Goal: Task Accomplishment & Management: Use online tool/utility

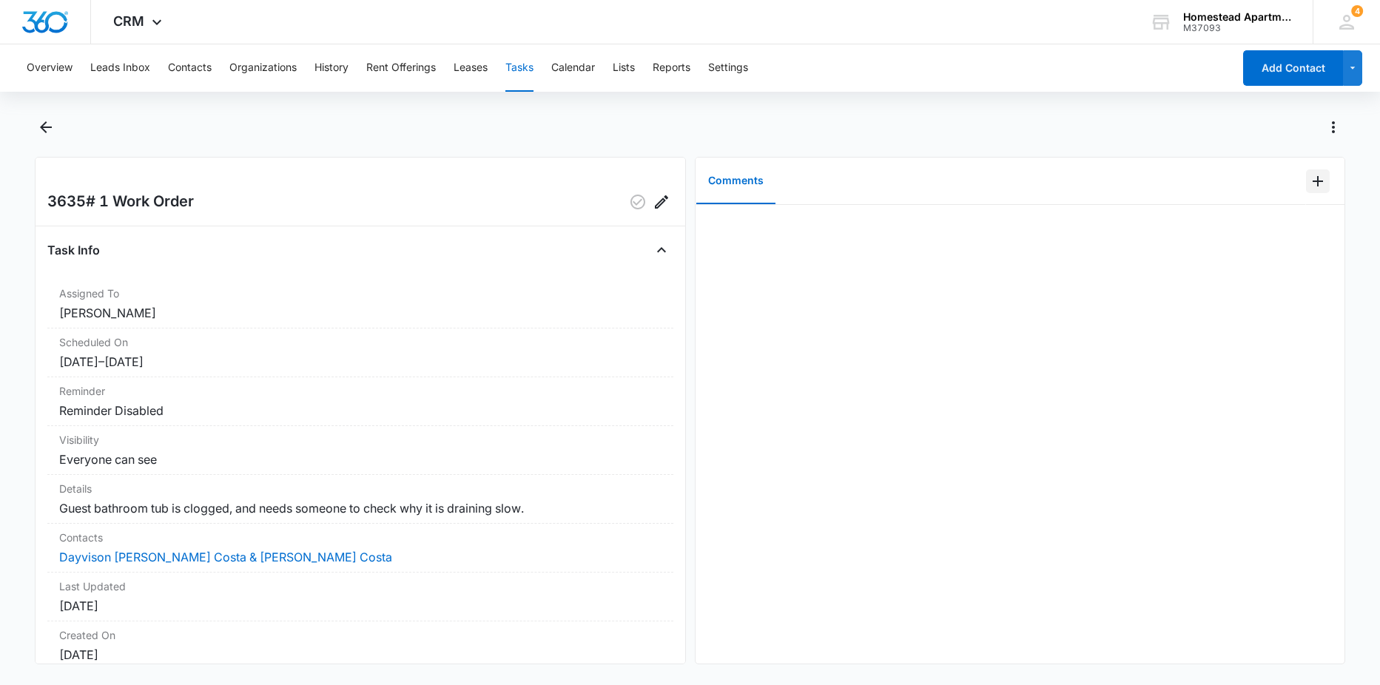
click at [1313, 181] on icon "Add Comment" at bounding box center [1318, 181] width 18 height 18
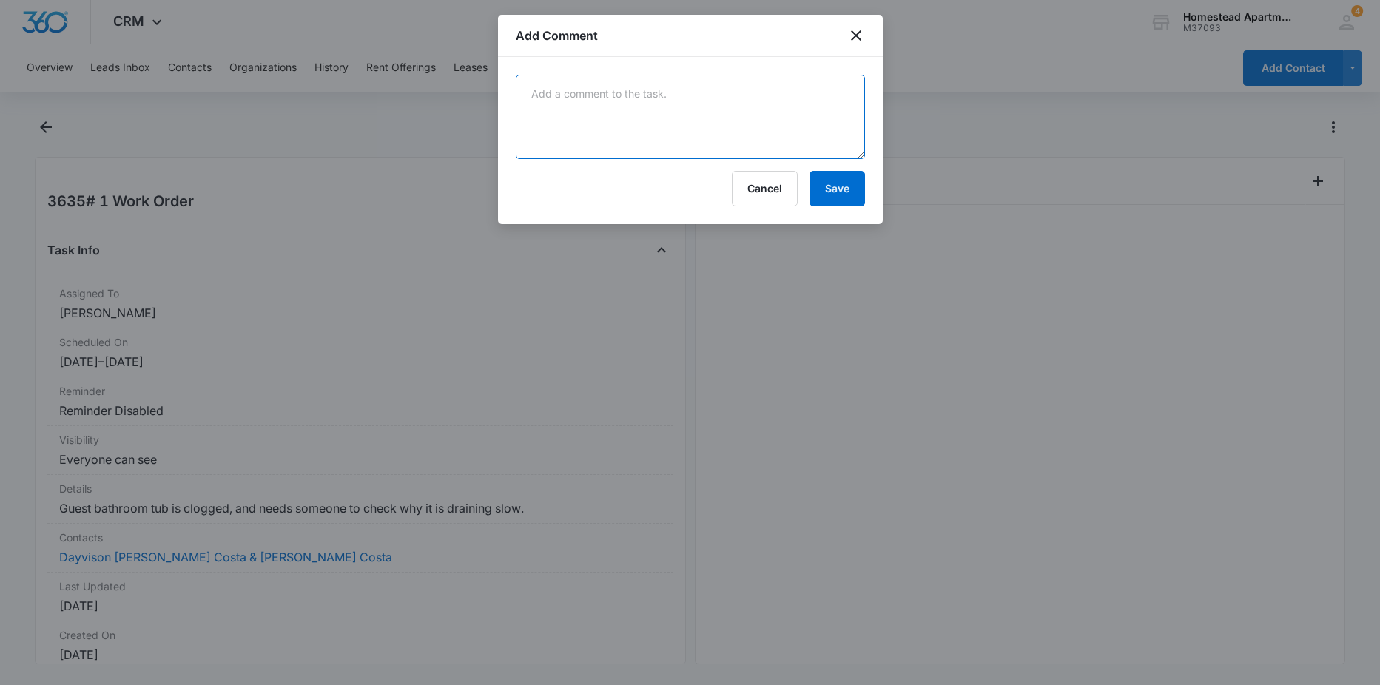
click at [631, 124] on textarea at bounding box center [690, 117] width 349 height 84
type textarea "got the bathroom drain unclogged with some crystal clear! all good now - [PERSO…"
click at [827, 192] on button "Save" at bounding box center [838, 189] width 56 height 36
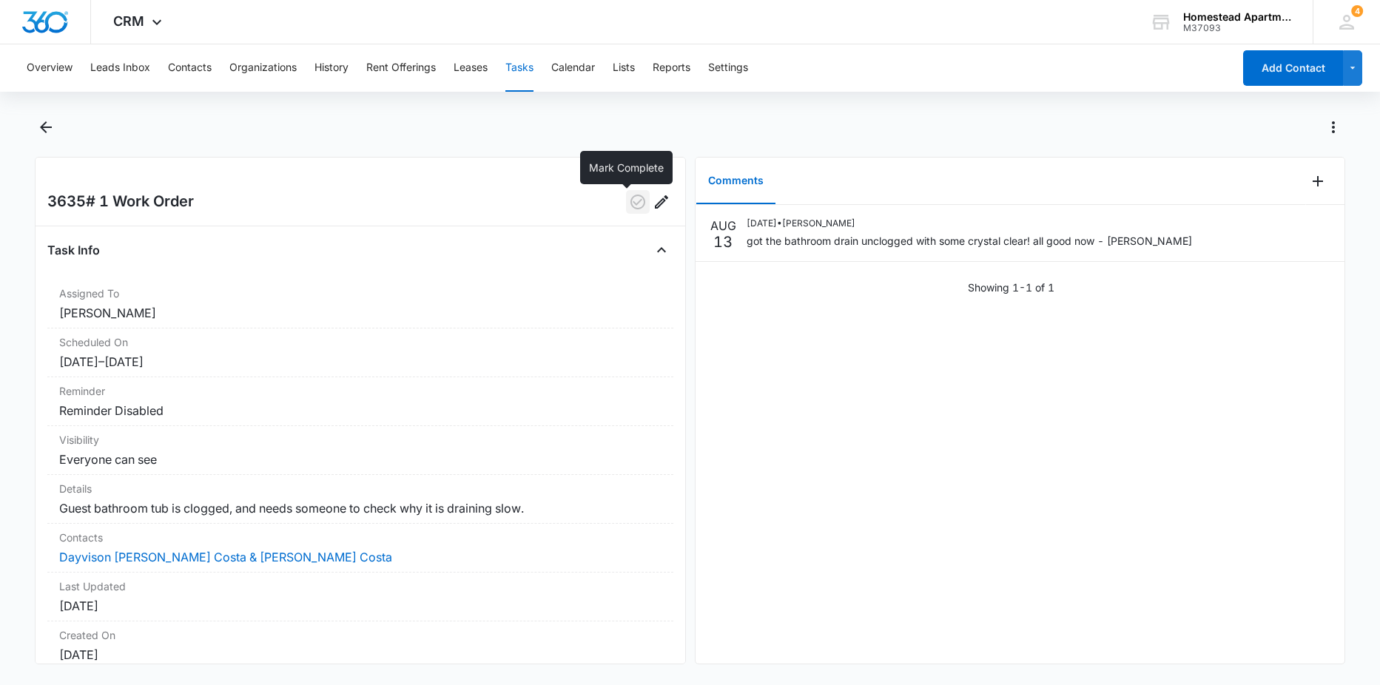
click at [629, 200] on icon "button" at bounding box center [638, 202] width 18 height 18
click at [44, 127] on icon "Back" at bounding box center [46, 127] width 12 height 12
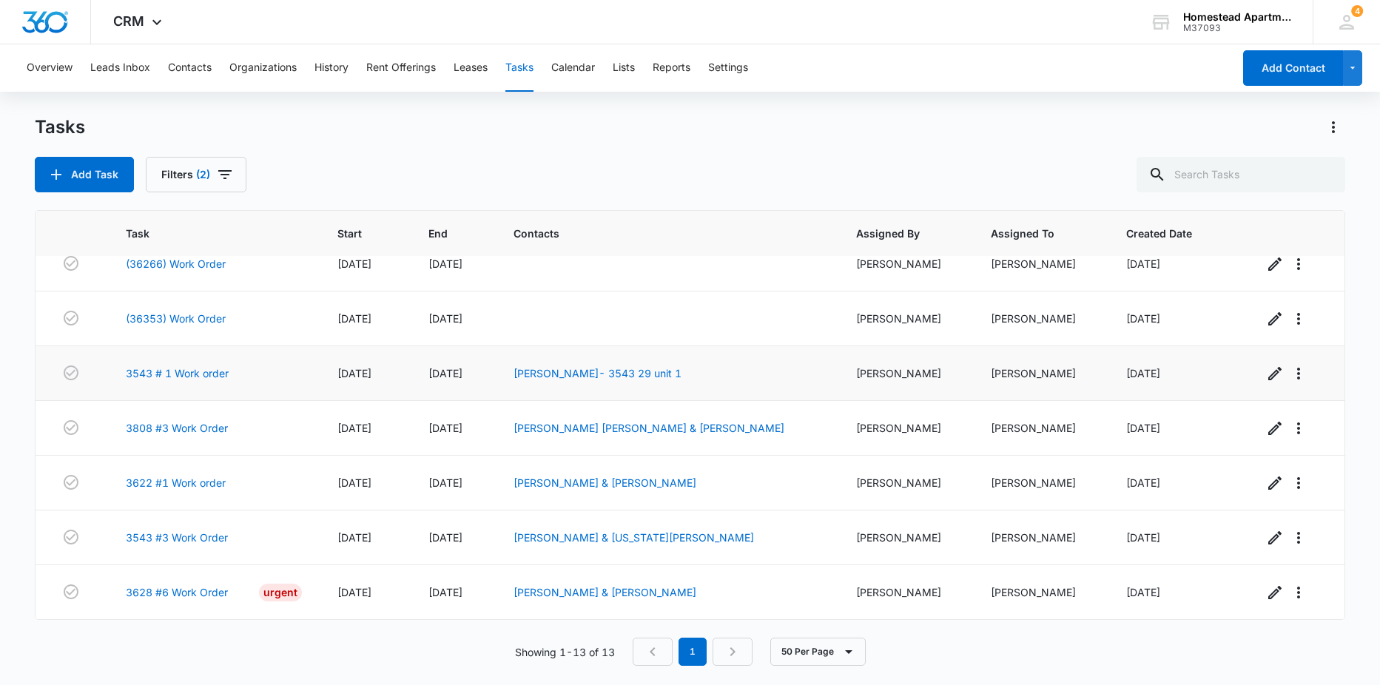
scroll to position [201, 0]
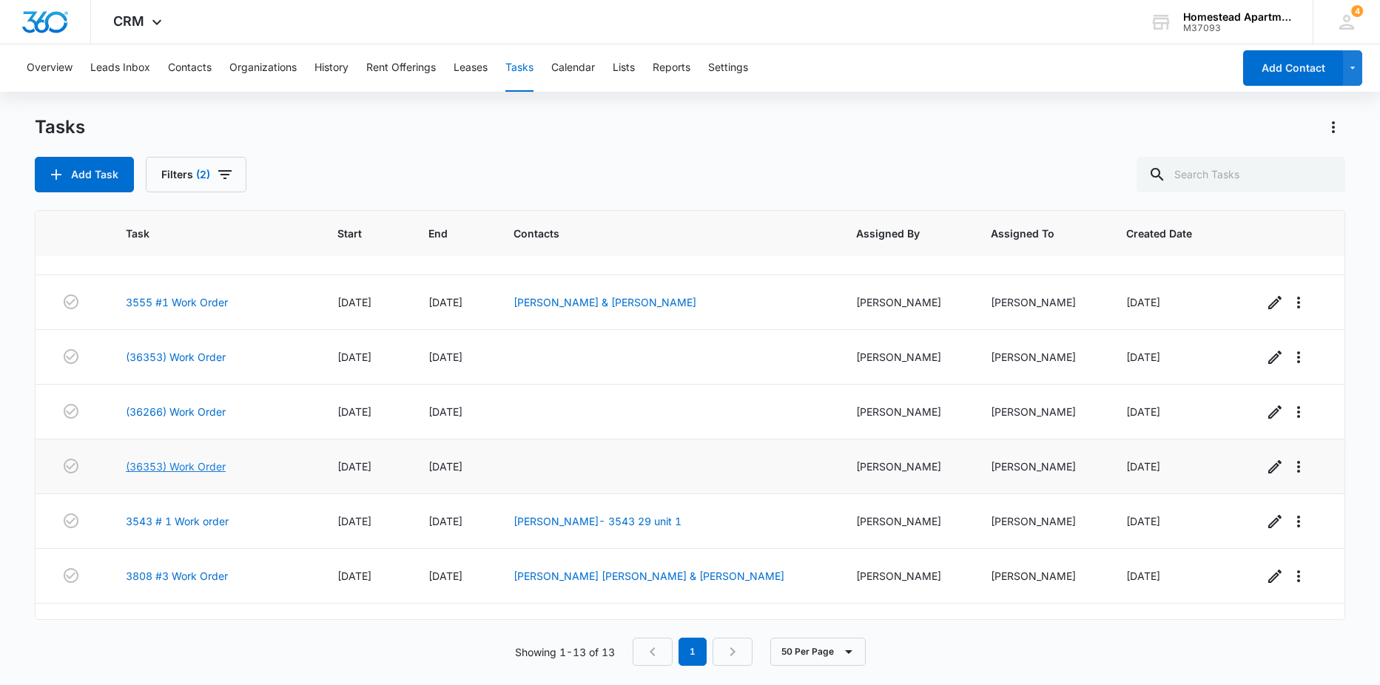
click at [202, 471] on link "(36353) Work Order" at bounding box center [176, 467] width 100 height 16
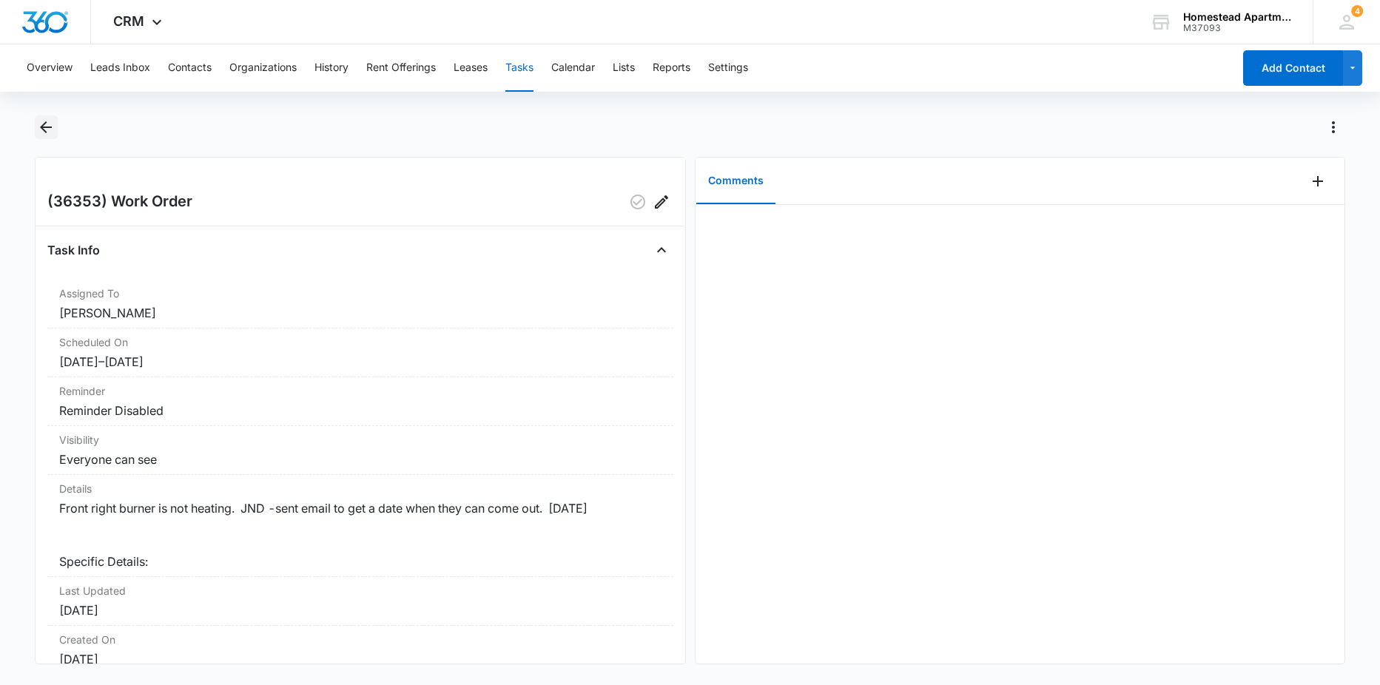
click at [49, 129] on icon "Back" at bounding box center [46, 127] width 18 height 18
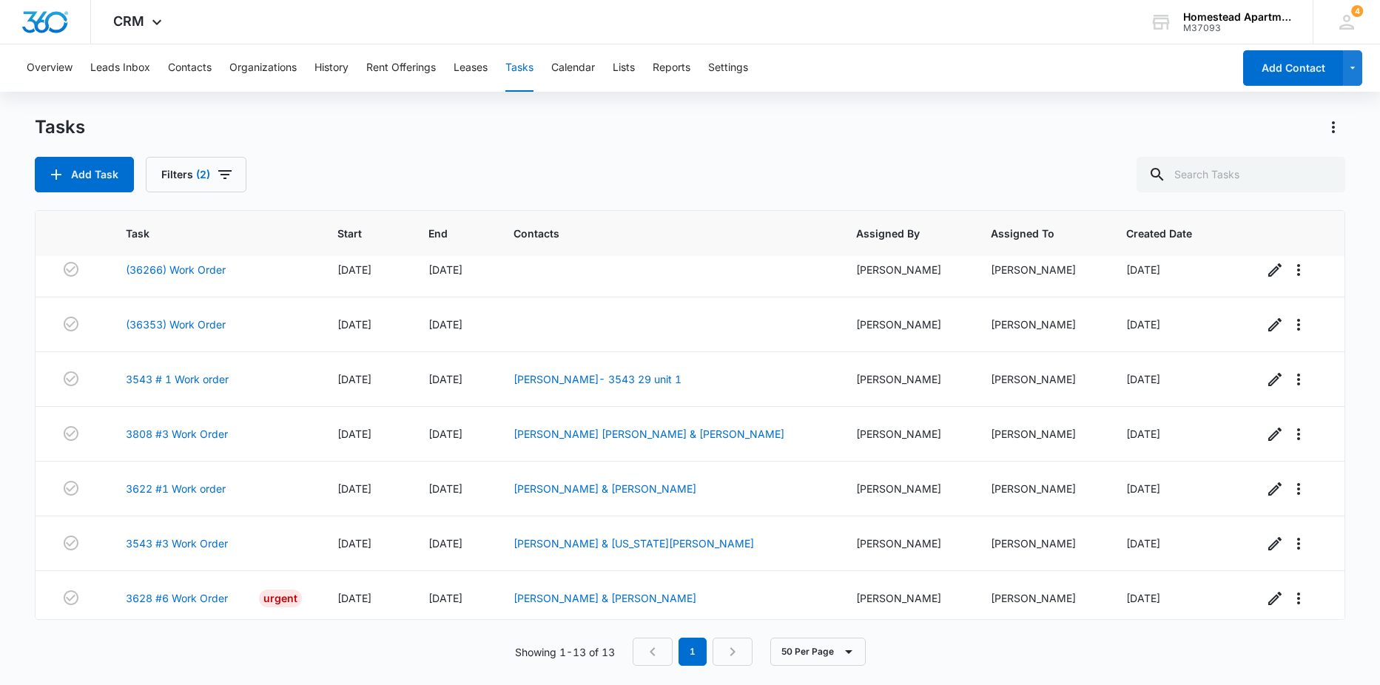
scroll to position [349, 0]
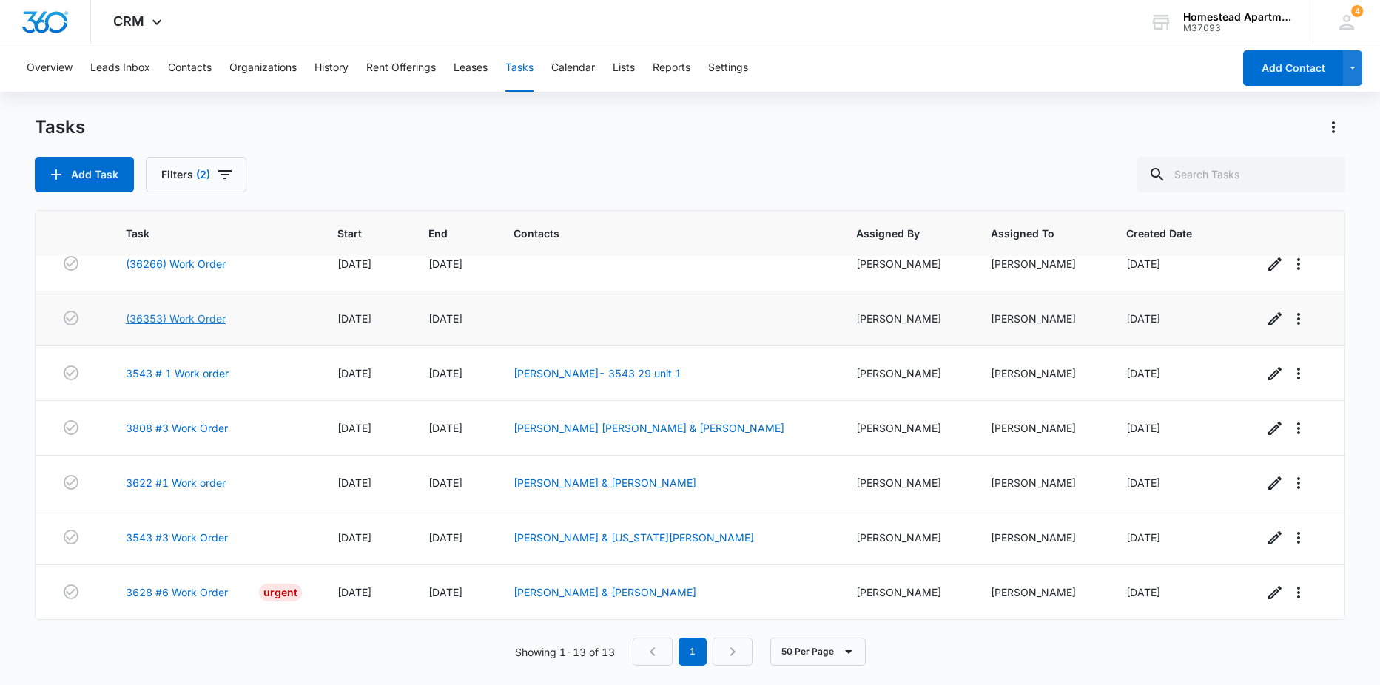
click at [201, 315] on link "(36353) Work Order" at bounding box center [176, 319] width 100 height 16
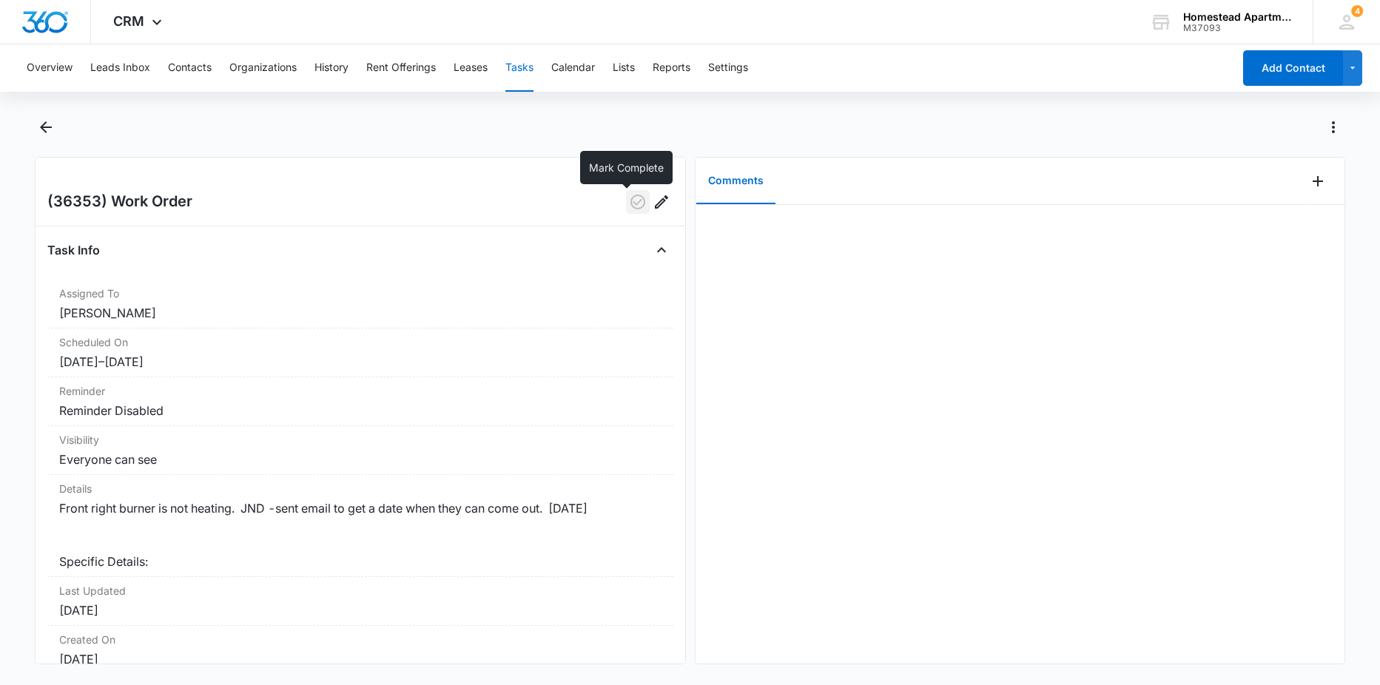
click at [631, 201] on icon "button" at bounding box center [638, 202] width 18 height 18
click at [47, 129] on icon "Back" at bounding box center [46, 127] width 18 height 18
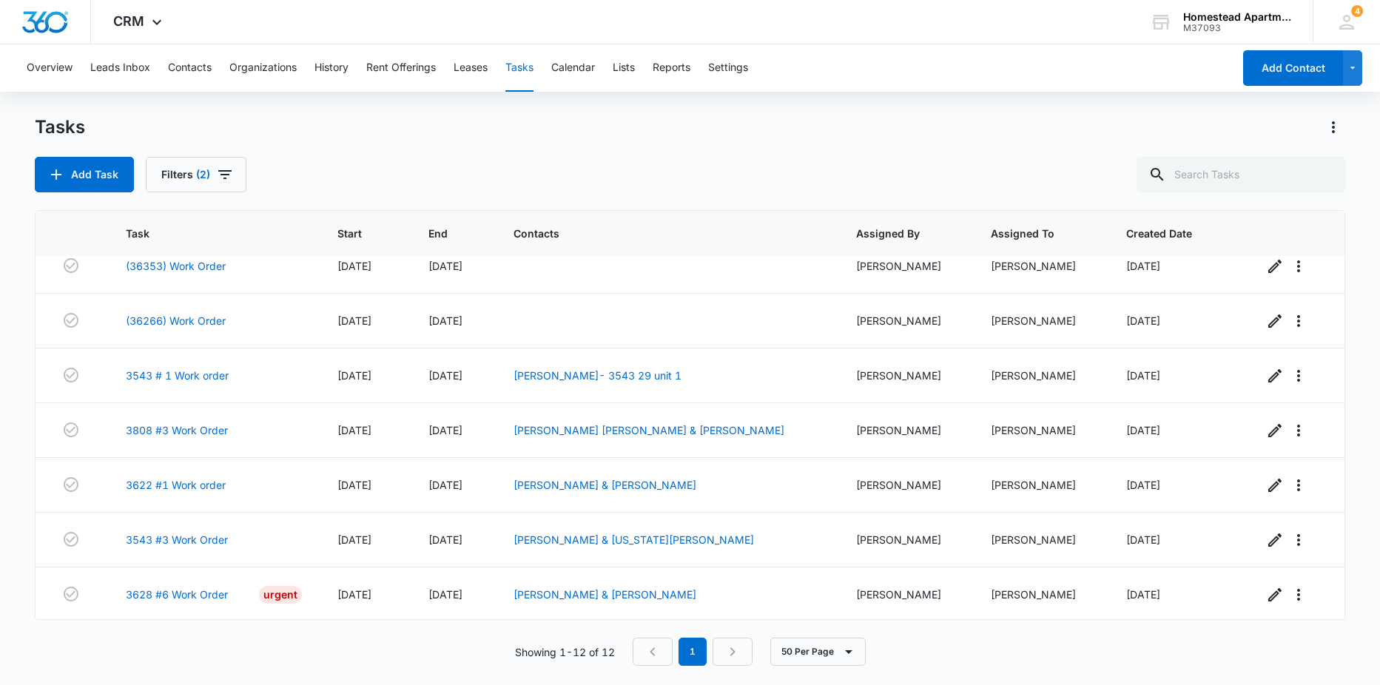
scroll to position [294, 0]
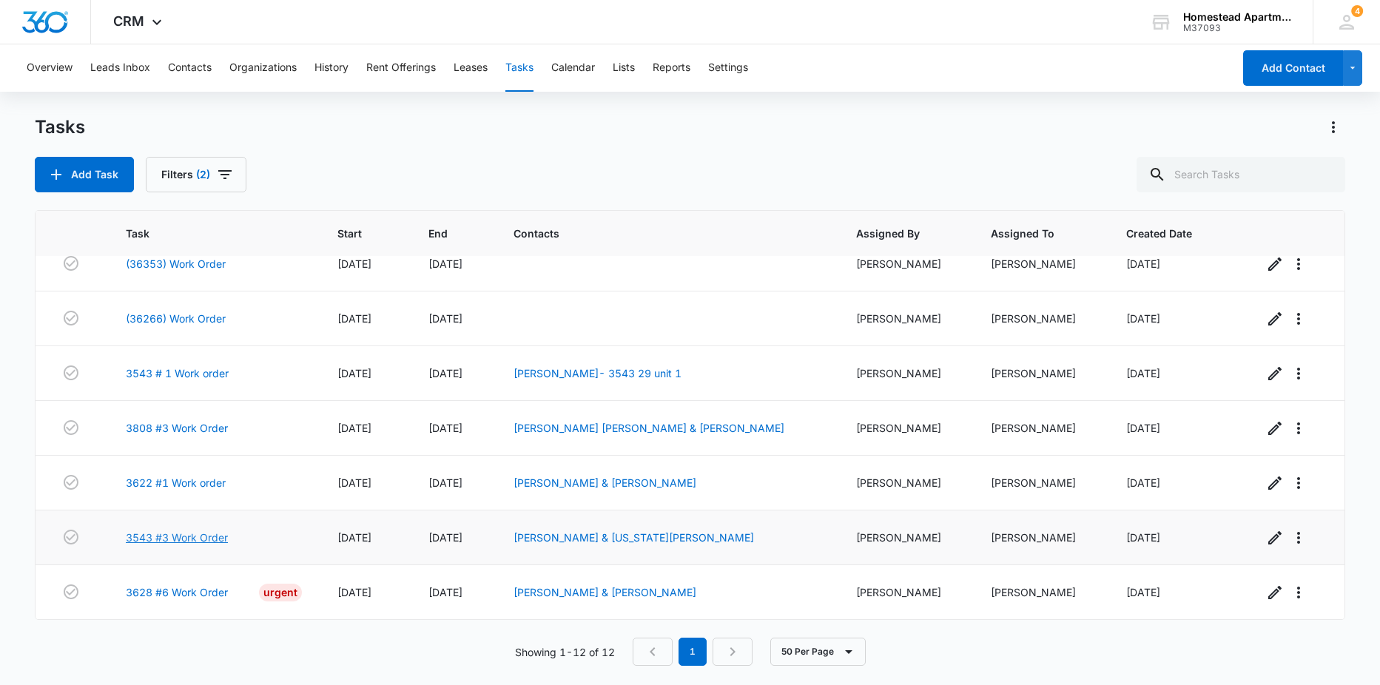
click at [179, 540] on link "3543 #3 Work Order" at bounding box center [177, 538] width 102 height 16
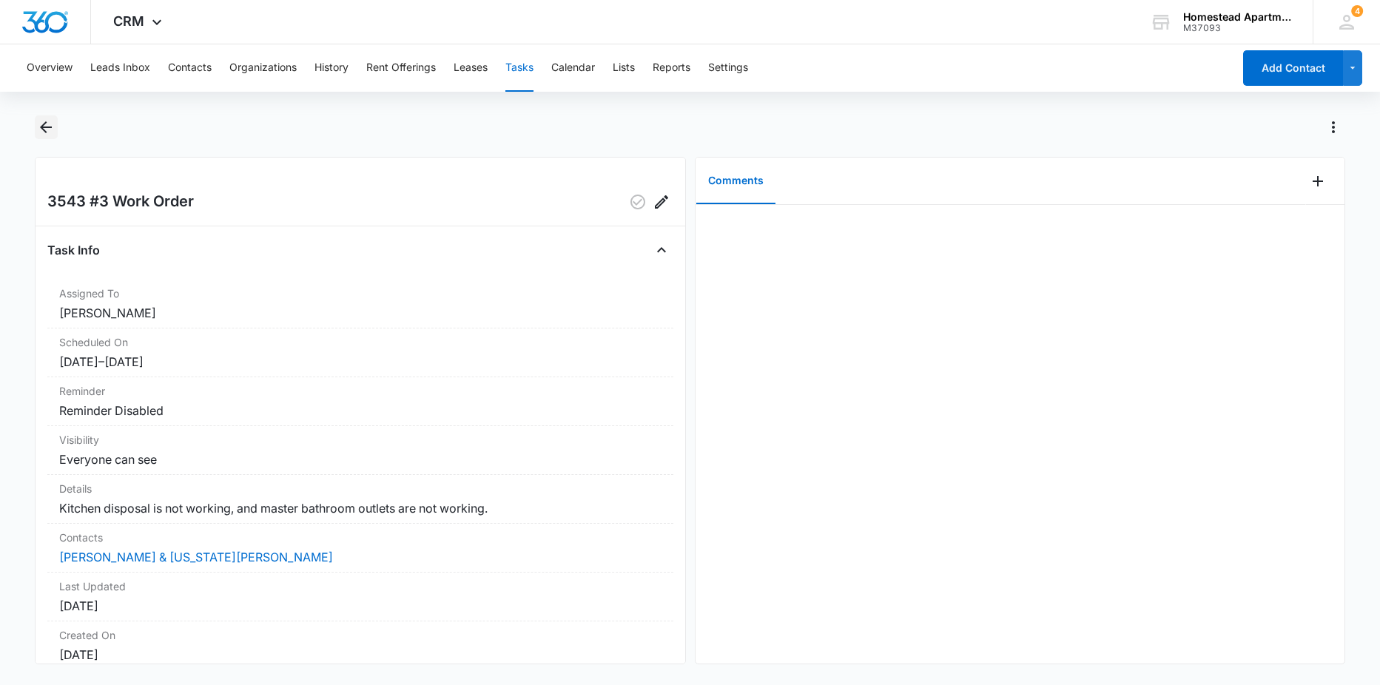
click at [36, 129] on button "Back" at bounding box center [46, 127] width 23 height 24
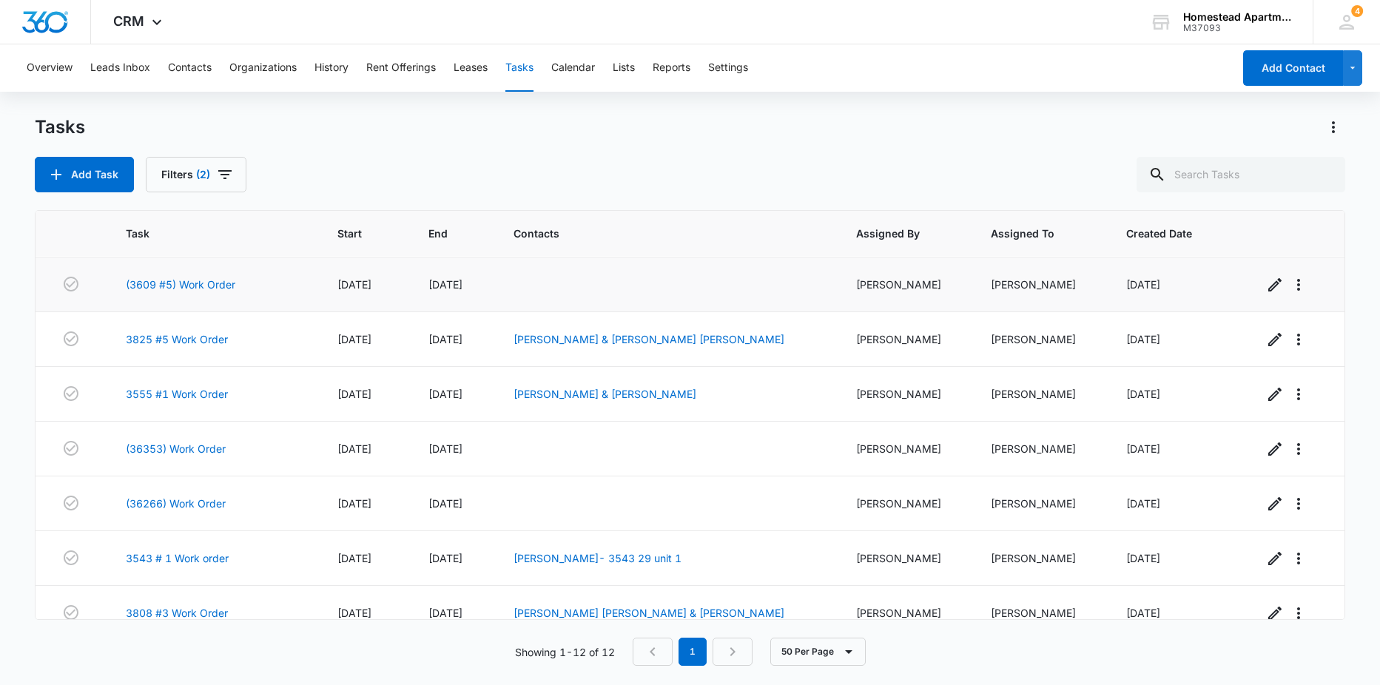
scroll to position [294, 0]
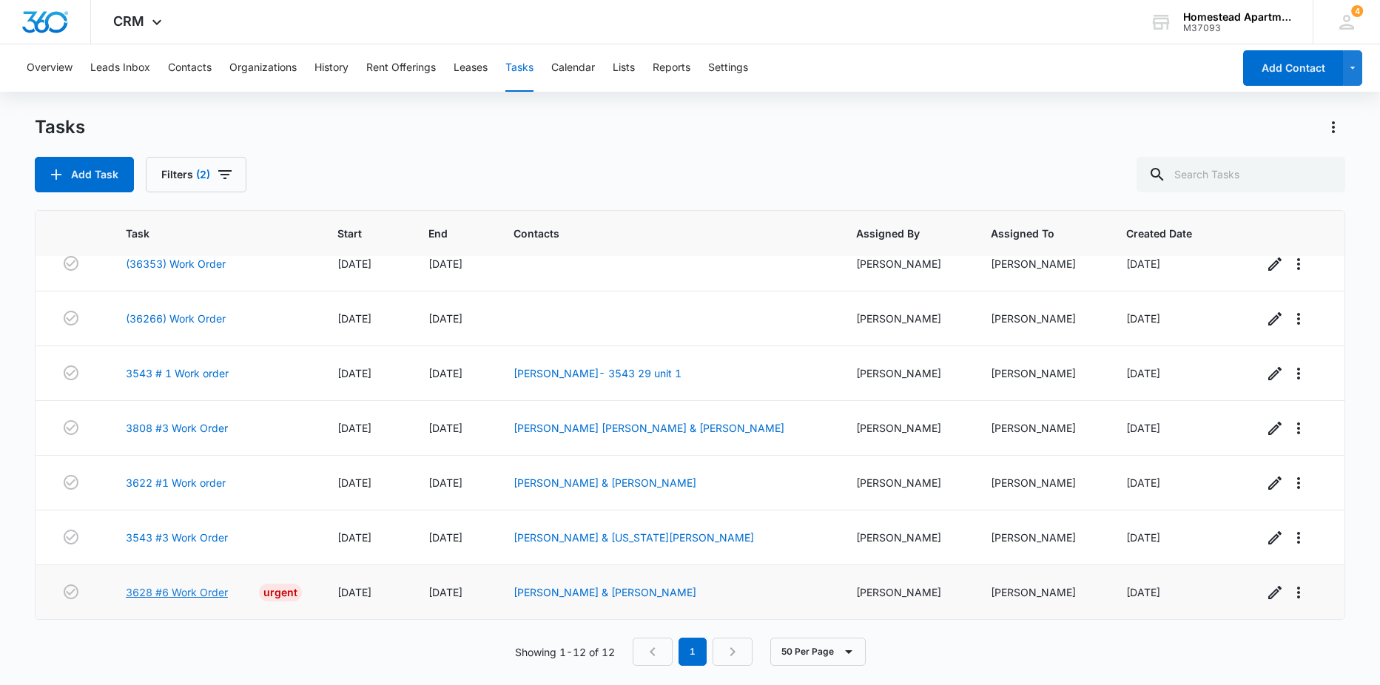
click at [178, 595] on link "3628 #6 Work Order" at bounding box center [177, 593] width 102 height 16
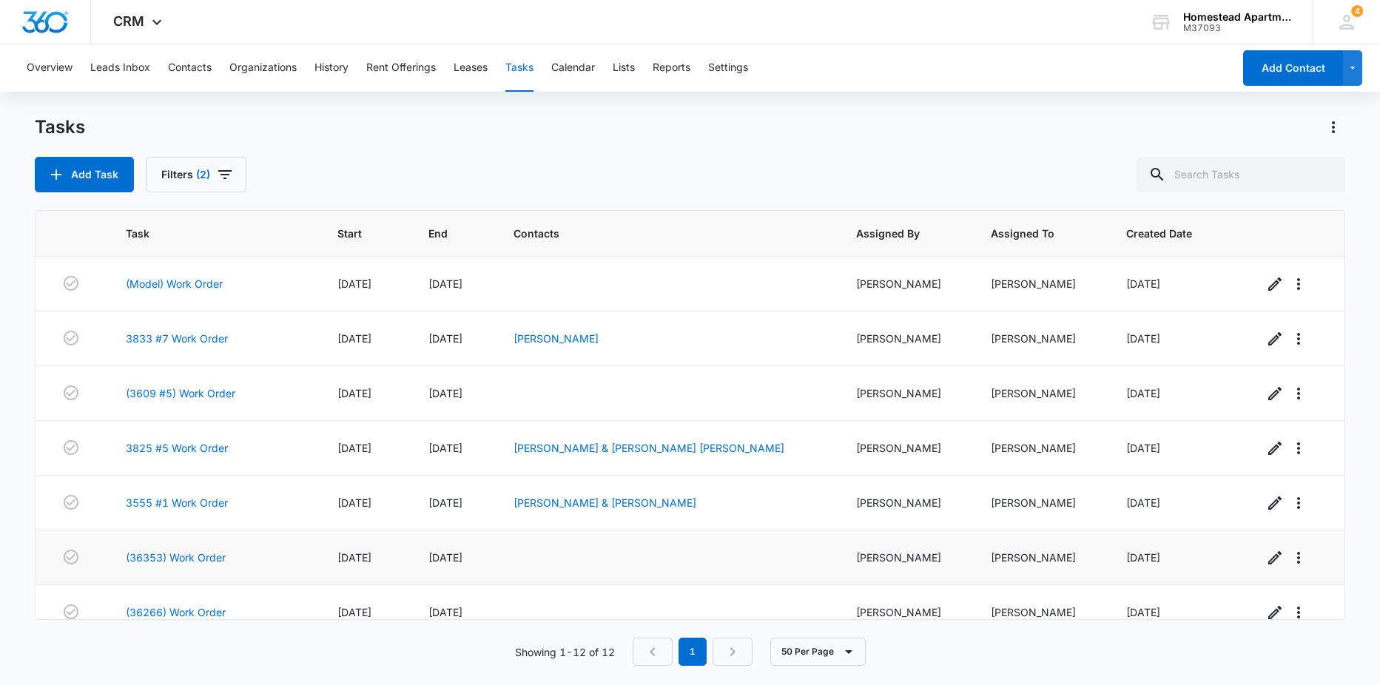
scroll to position [294, 0]
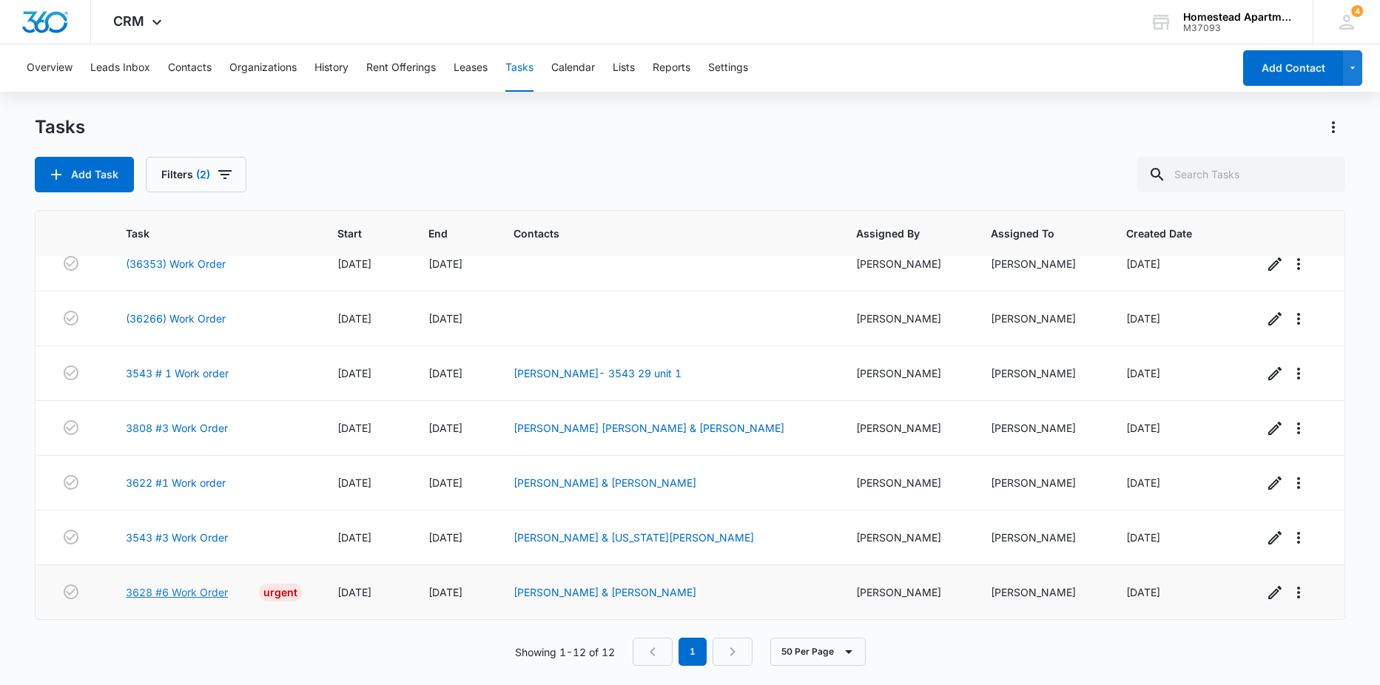
click at [181, 589] on link "3628 #6 Work Order" at bounding box center [177, 593] width 102 height 16
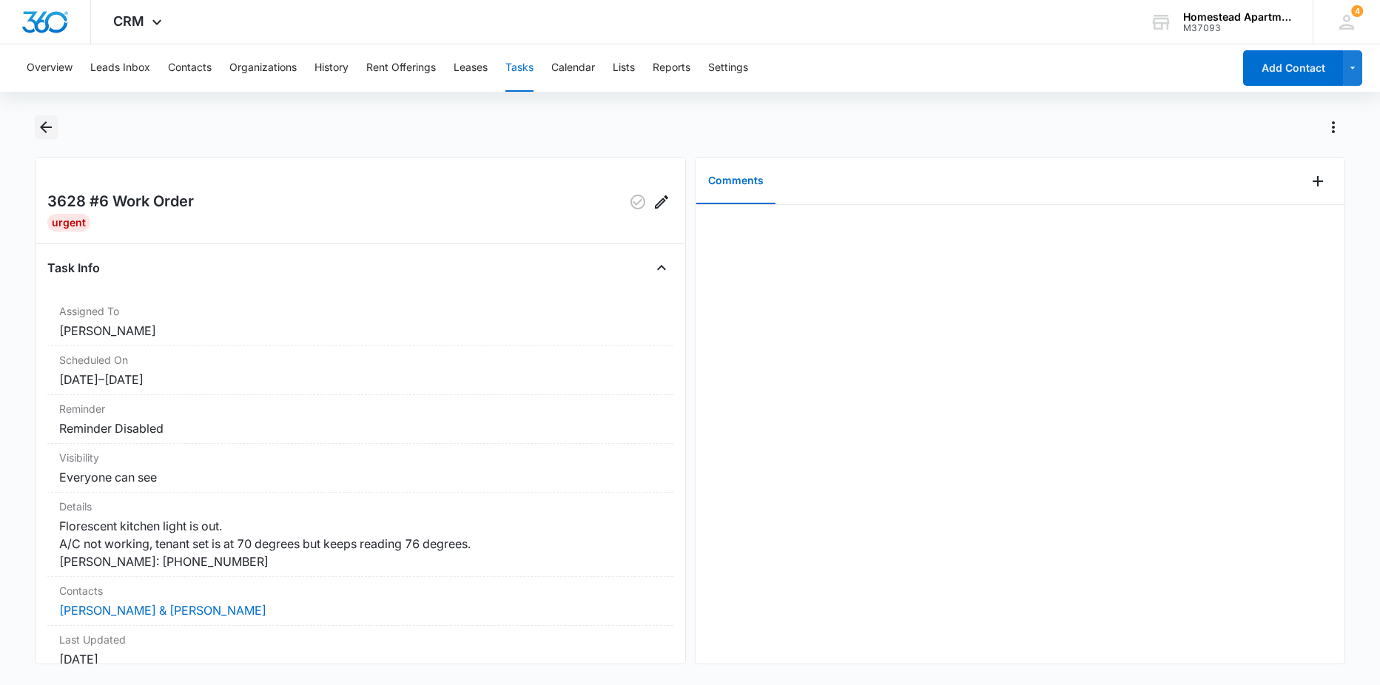
click at [47, 127] on icon "Back" at bounding box center [46, 127] width 12 height 12
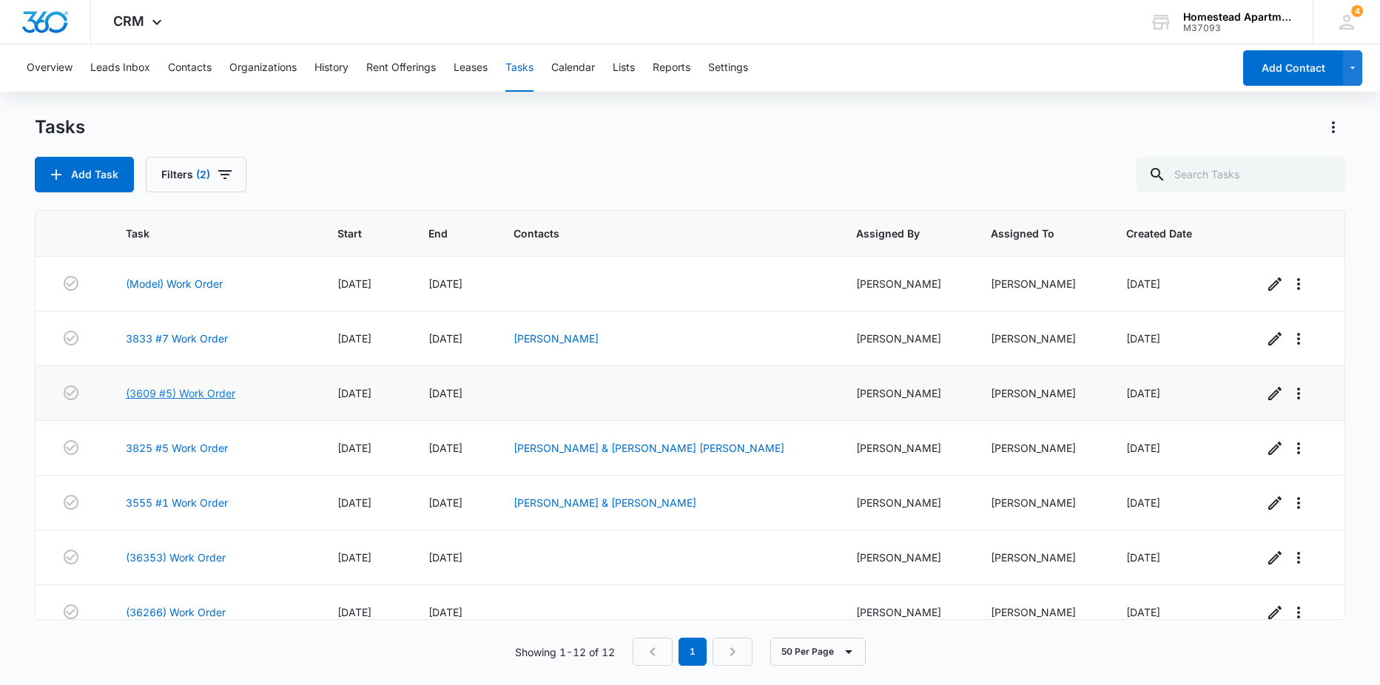
click at [216, 395] on link "(3609 #5) Work Order" at bounding box center [181, 394] width 110 height 16
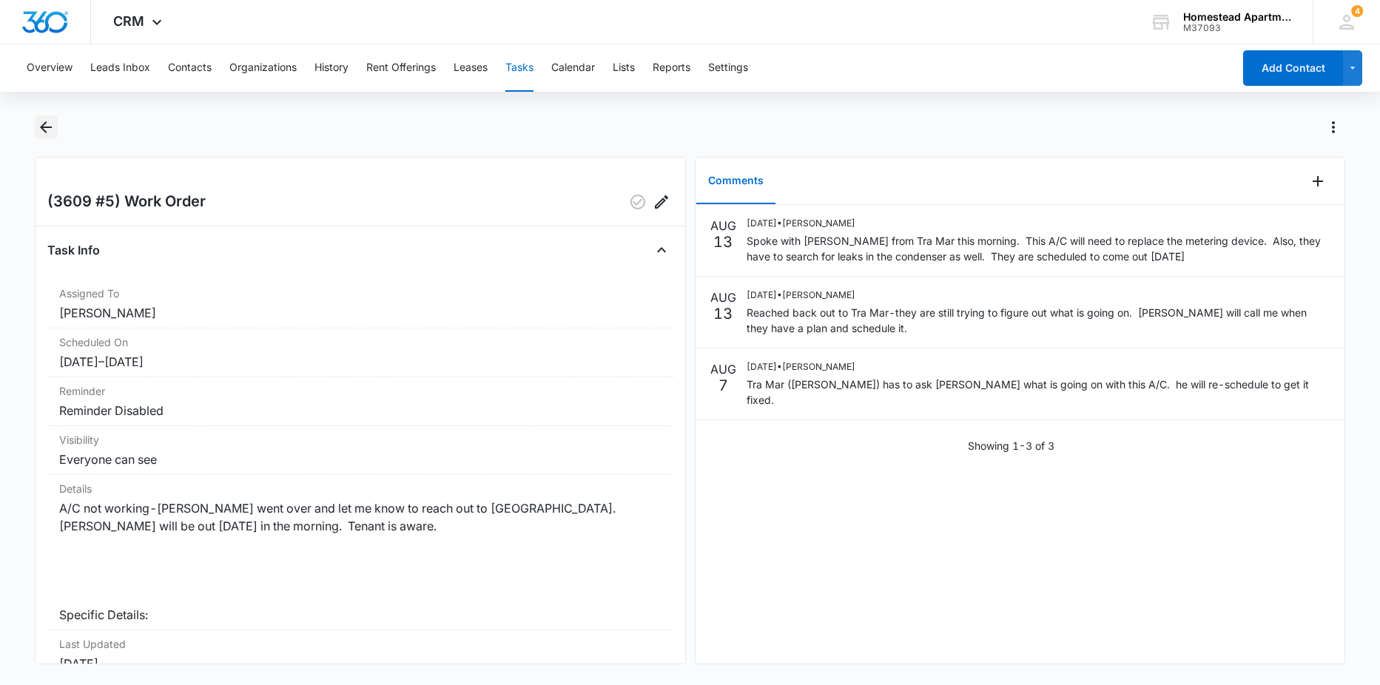
click at [46, 121] on icon "Back" at bounding box center [46, 127] width 18 height 18
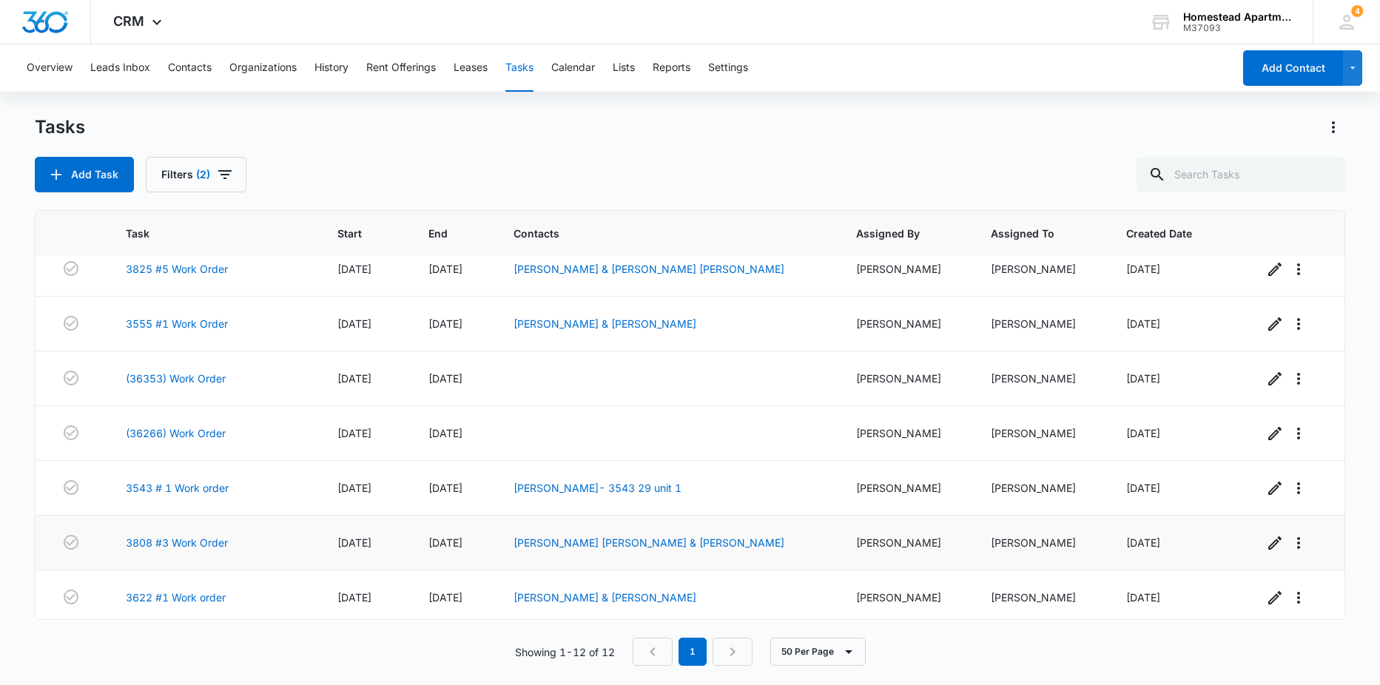
scroll to position [294, 0]
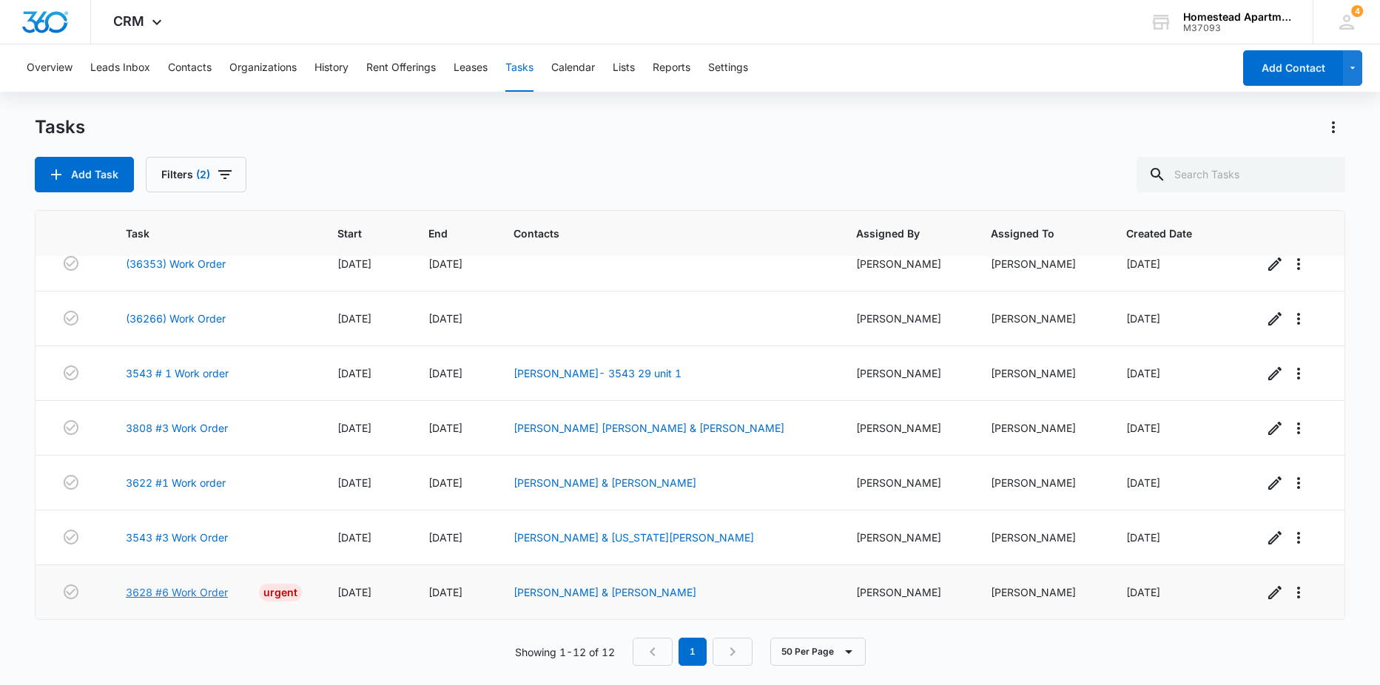
click at [201, 588] on link "3628 #6 Work Order" at bounding box center [177, 593] width 102 height 16
